Goal: Check status: Check status

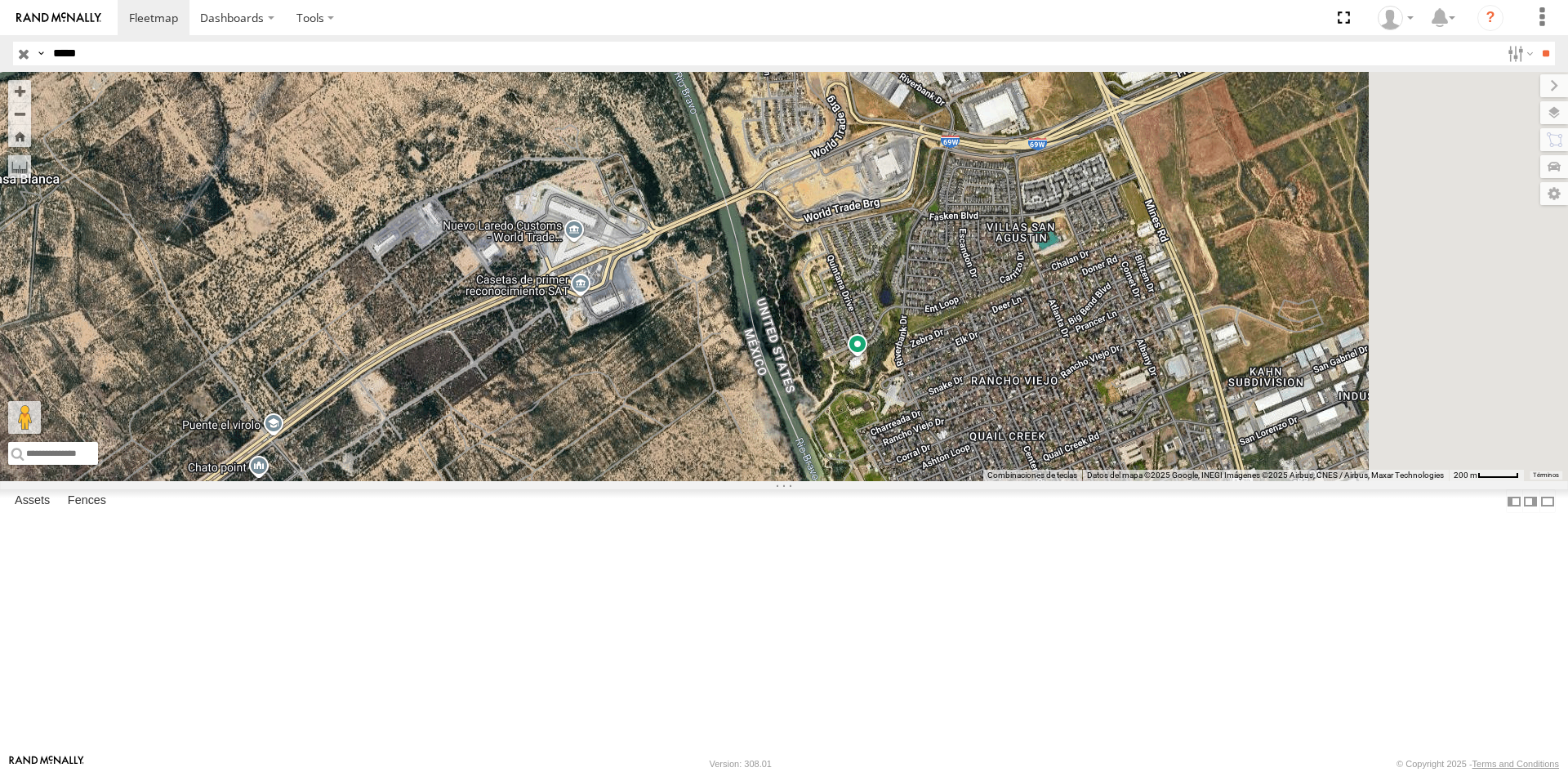
click at [181, 53] on input "*****" at bounding box center [773, 54] width 1454 height 24
type input "*****"
click at [1536, 42] on input "**" at bounding box center [1545, 54] width 18 height 24
click at [0, 0] on div "RJ042 RACING CARGO 36.05878 -86.42644" at bounding box center [0, 0] width 0 height 0
click at [0, 0] on div "RJ042" at bounding box center [0, 0] width 0 height 0
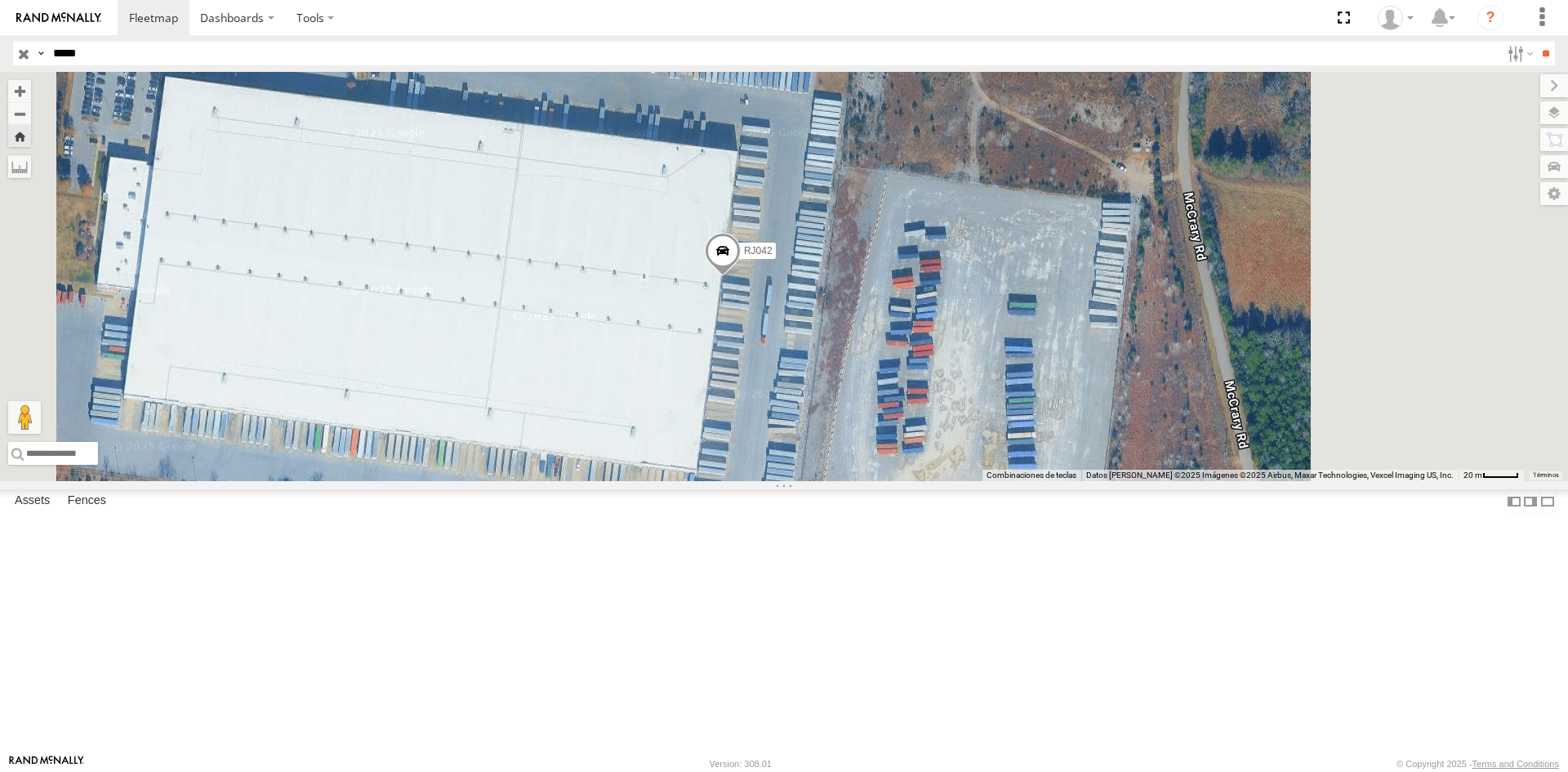
drag, startPoint x: 1046, startPoint y: 450, endPoint x: 977, endPoint y: 451, distance: 69.0
click at [977, 451] on div "RJ042" at bounding box center [784, 276] width 1568 height 409
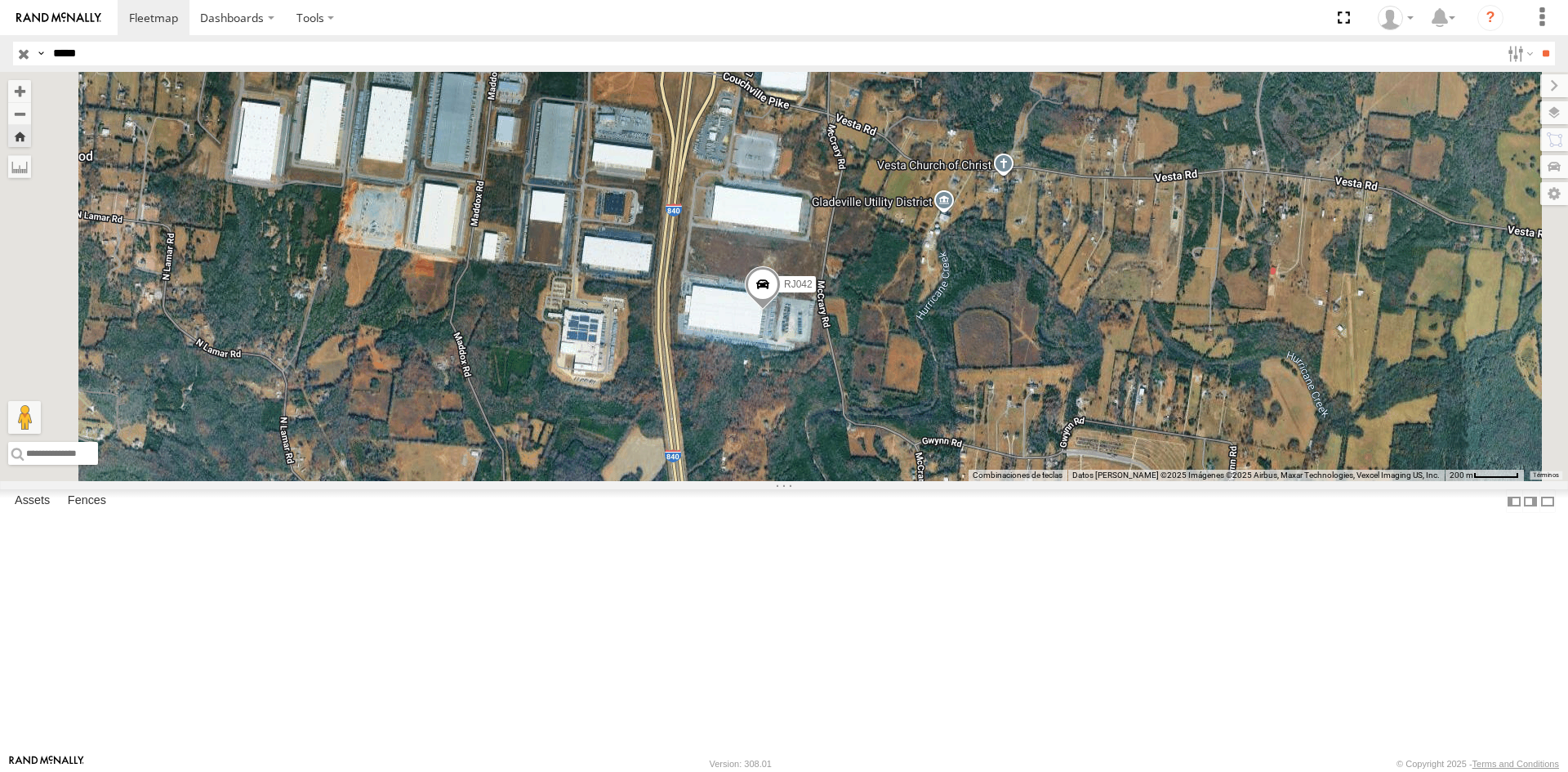
click at [780, 310] on span at bounding box center [763, 288] width 36 height 44
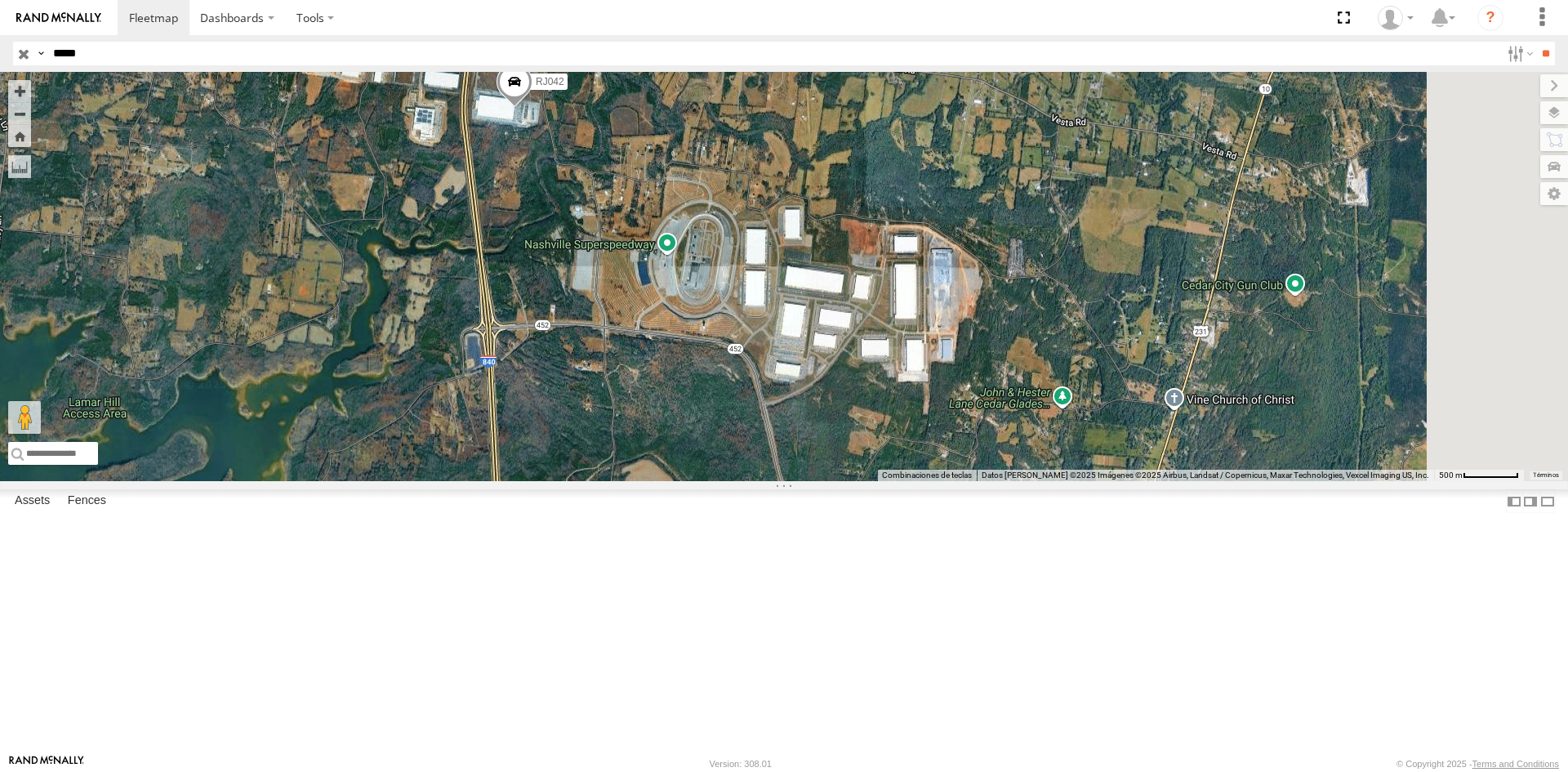
drag, startPoint x: 879, startPoint y: 416, endPoint x: 834, endPoint y: 353, distance: 77.4
click at [834, 353] on div "RJ042" at bounding box center [784, 276] width 1568 height 409
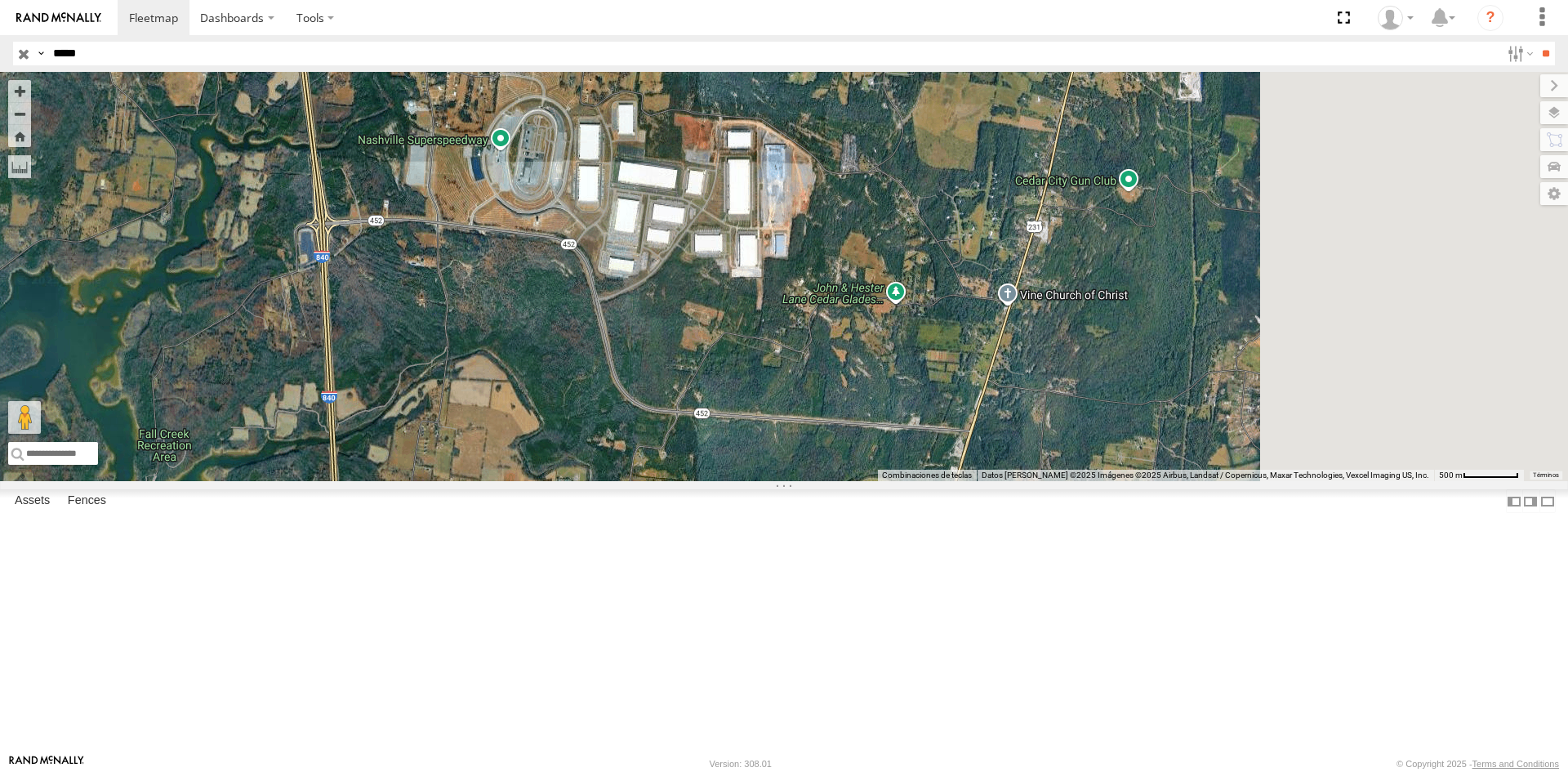
drag, startPoint x: 1110, startPoint y: 519, endPoint x: 941, endPoint y: 414, distance: 199.0
click at [941, 414] on div "RJ042" at bounding box center [784, 276] width 1568 height 409
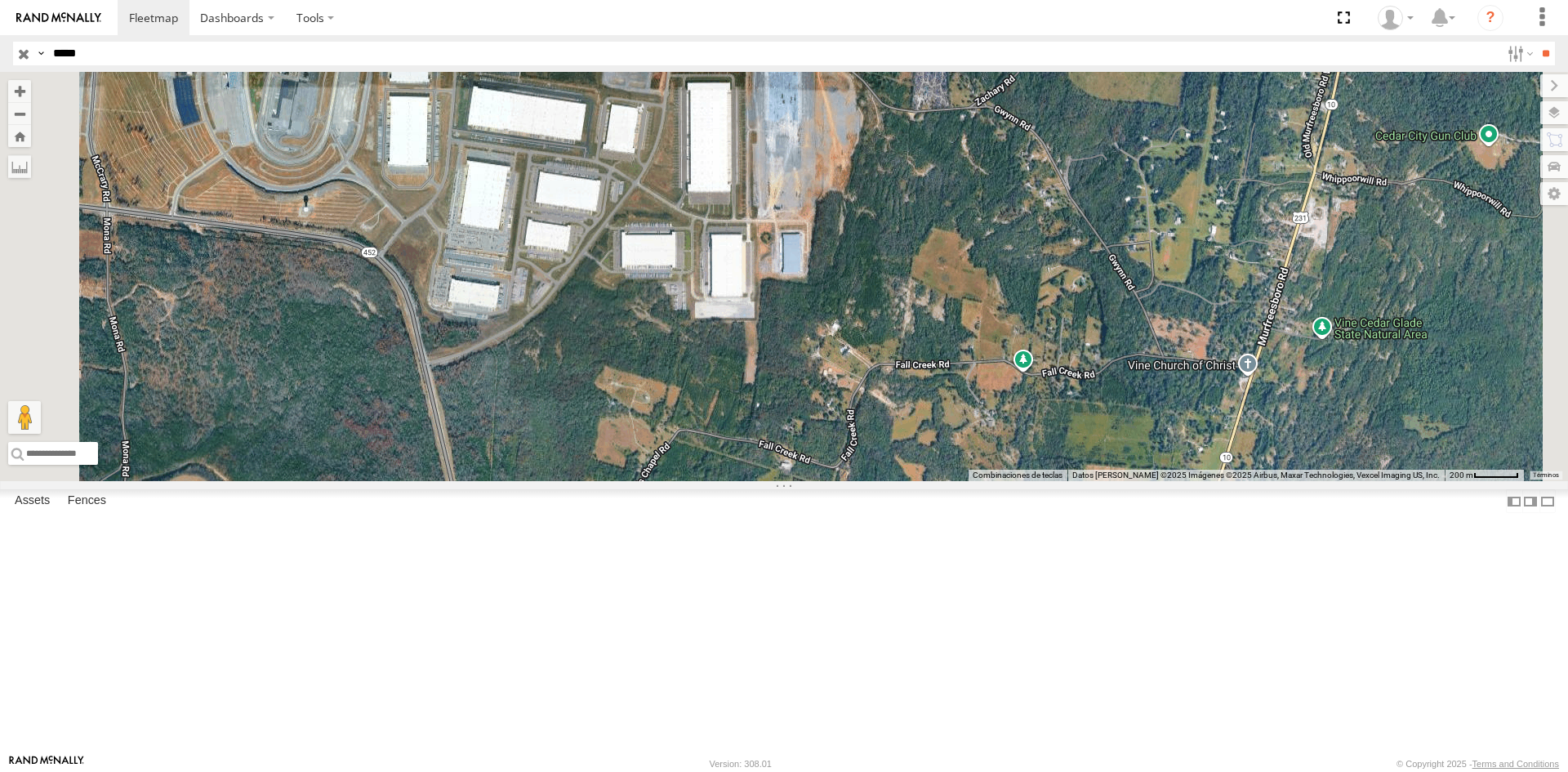
drag, startPoint x: 637, startPoint y: 377, endPoint x: 571, endPoint y: 381, distance: 66.1
click at [571, 381] on div "RJ042" at bounding box center [784, 276] width 1568 height 409
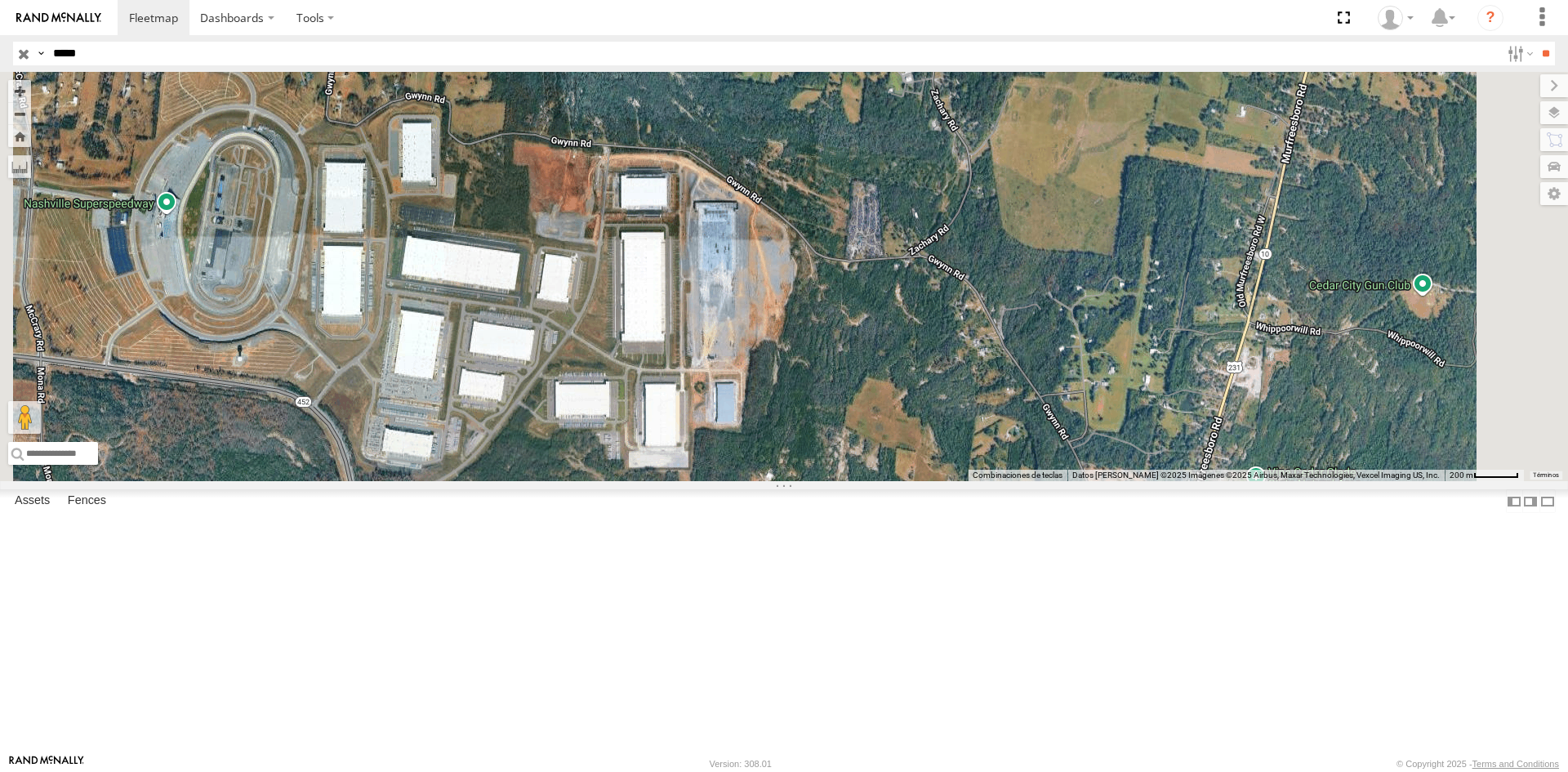
drag, startPoint x: 894, startPoint y: 357, endPoint x: 826, endPoint y: 507, distance: 164.7
click at [826, 481] on div "RJ042" at bounding box center [784, 276] width 1568 height 409
